Goal: Transaction & Acquisition: Purchase product/service

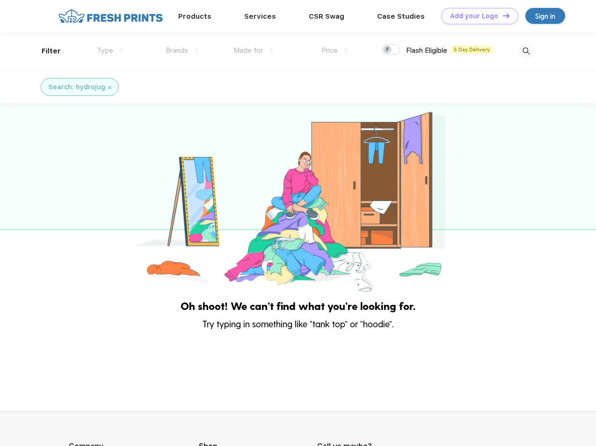
click at [476, 16] on link "Add your Logo Design Tool" at bounding box center [479, 16] width 77 height 16
click at [0, 0] on div "Design Tool" at bounding box center [0, 0] width 0 height 0
click at [502, 15] on link "Add your Logo Design Tool" at bounding box center [479, 16] width 77 height 16
click at [45, 51] on div "Filter" at bounding box center [51, 51] width 19 height 11
click at [110, 50] on span "Type" at bounding box center [105, 50] width 16 height 8
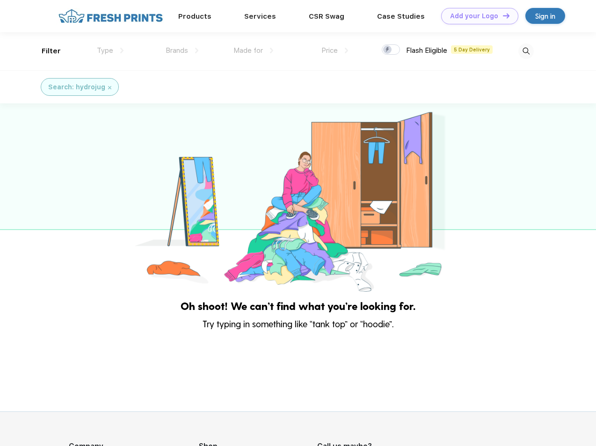
click at [182, 50] on span "Brands" at bounding box center [177, 50] width 22 height 8
click at [253, 50] on span "Made for" at bounding box center [247, 50] width 29 height 8
click at [335, 50] on span "Price" at bounding box center [329, 50] width 16 height 8
click at [391, 50] on div at bounding box center [391, 49] width 18 height 10
click at [388, 50] on input "checkbox" at bounding box center [385, 47] width 6 height 6
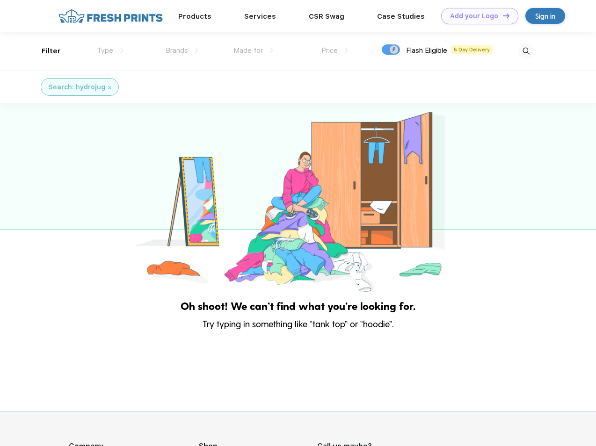
click at [526, 51] on img at bounding box center [525, 50] width 15 height 15
